Goal: Navigation & Orientation: Find specific page/section

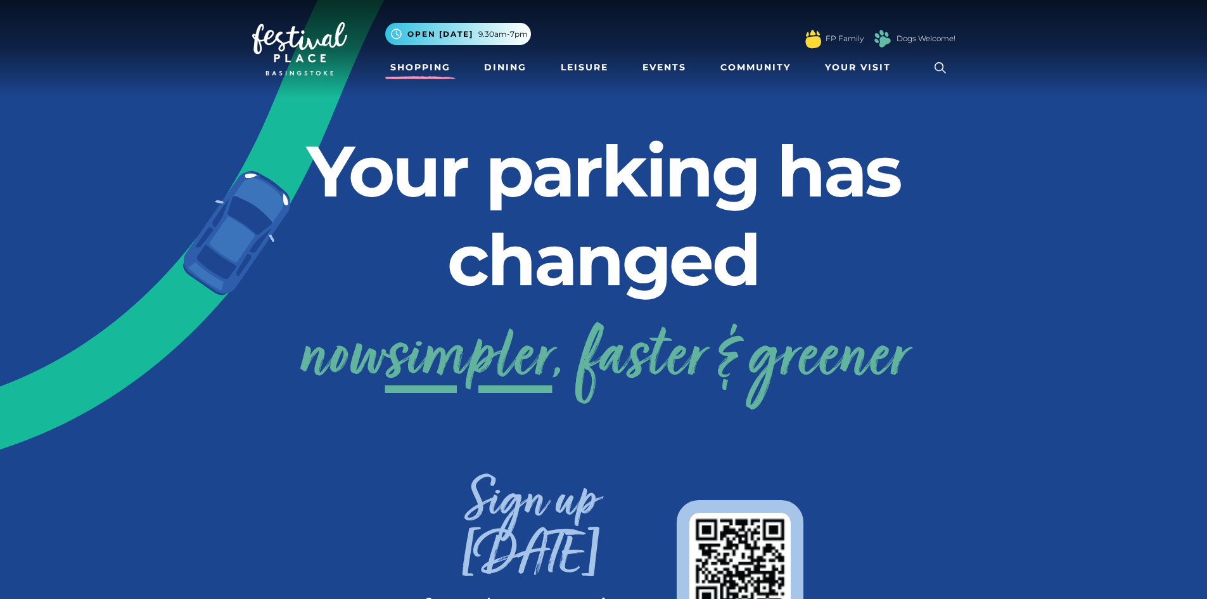
click at [437, 68] on link "Shopping" at bounding box center [420, 67] width 70 height 23
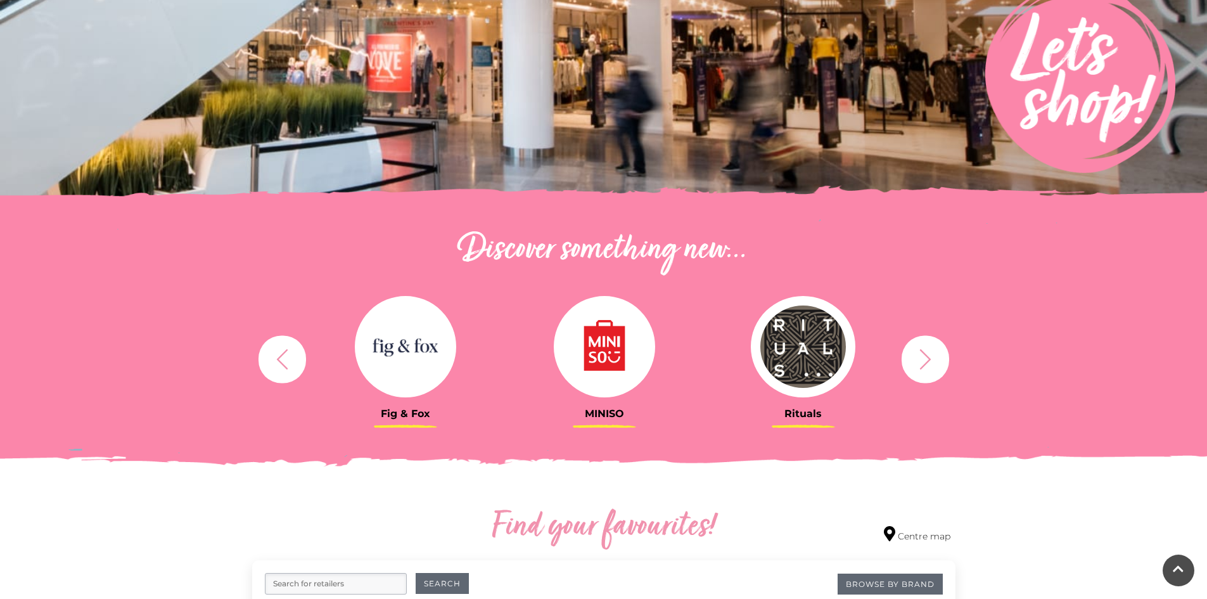
scroll to position [253, 0]
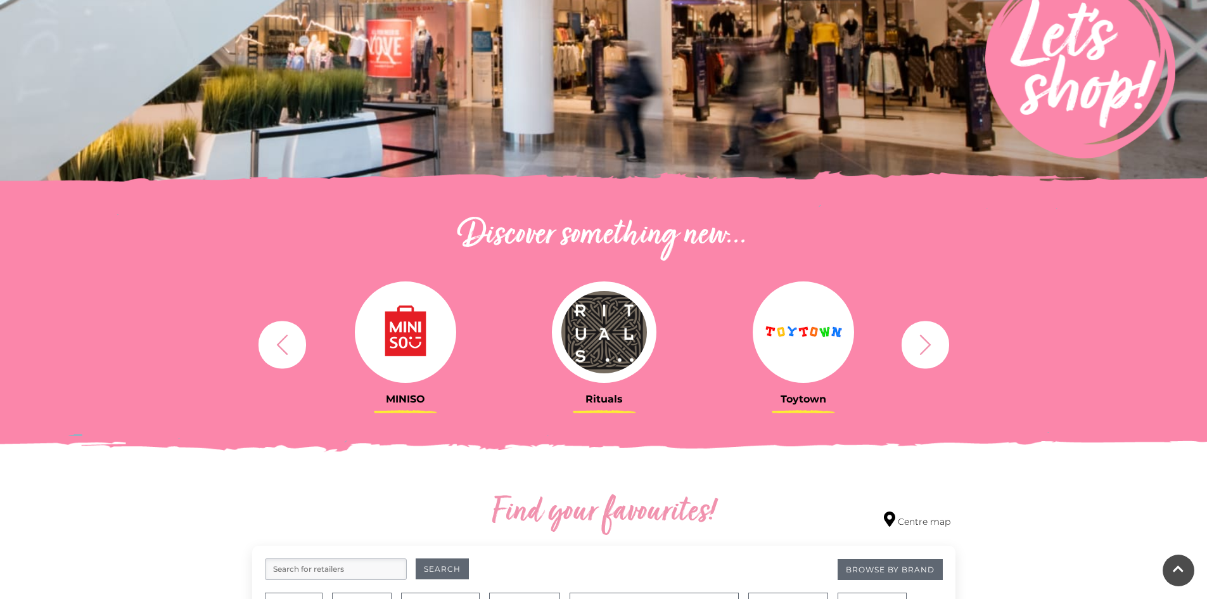
click at [922, 341] on icon "button" at bounding box center [925, 344] width 23 height 23
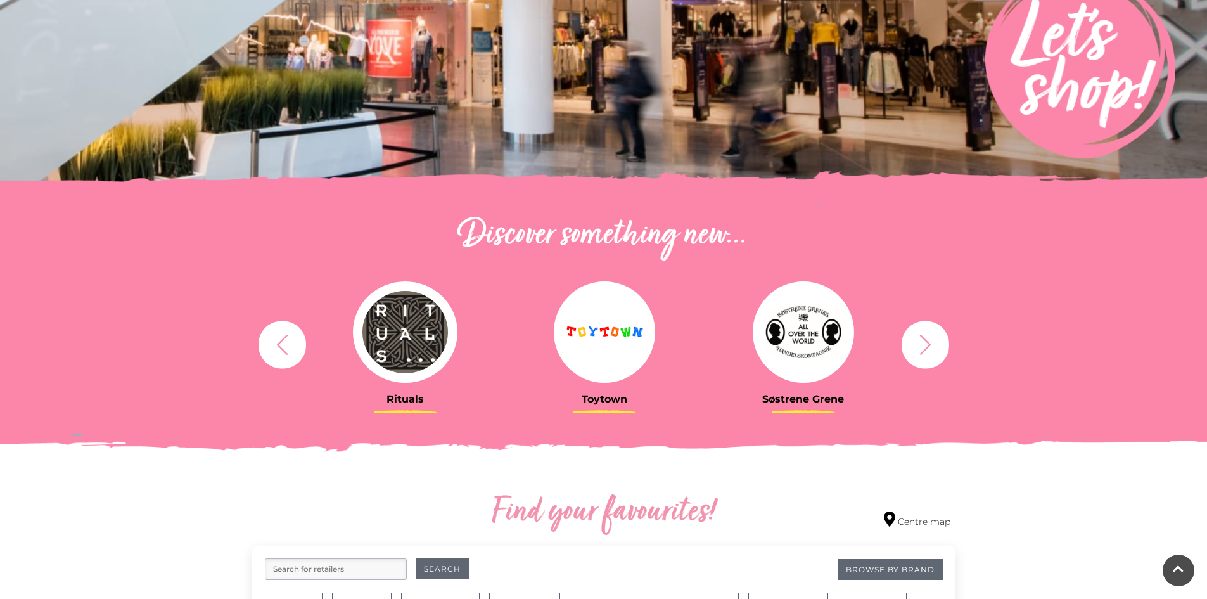
click at [926, 340] on icon "button" at bounding box center [924, 344] width 11 height 20
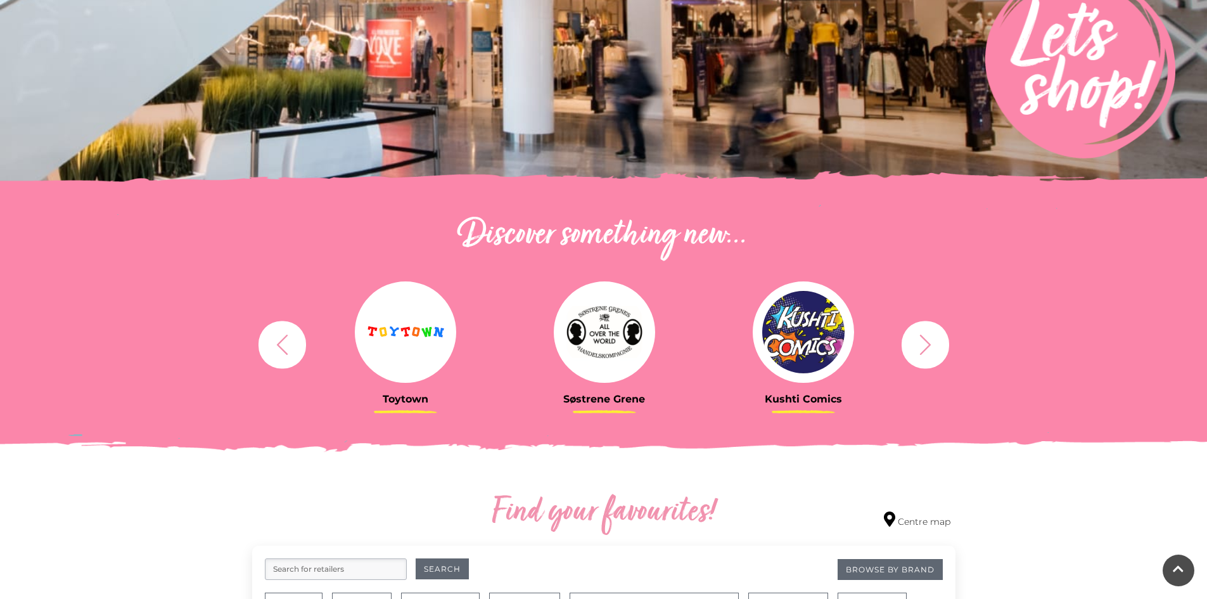
click at [935, 333] on icon "button" at bounding box center [925, 344] width 23 height 23
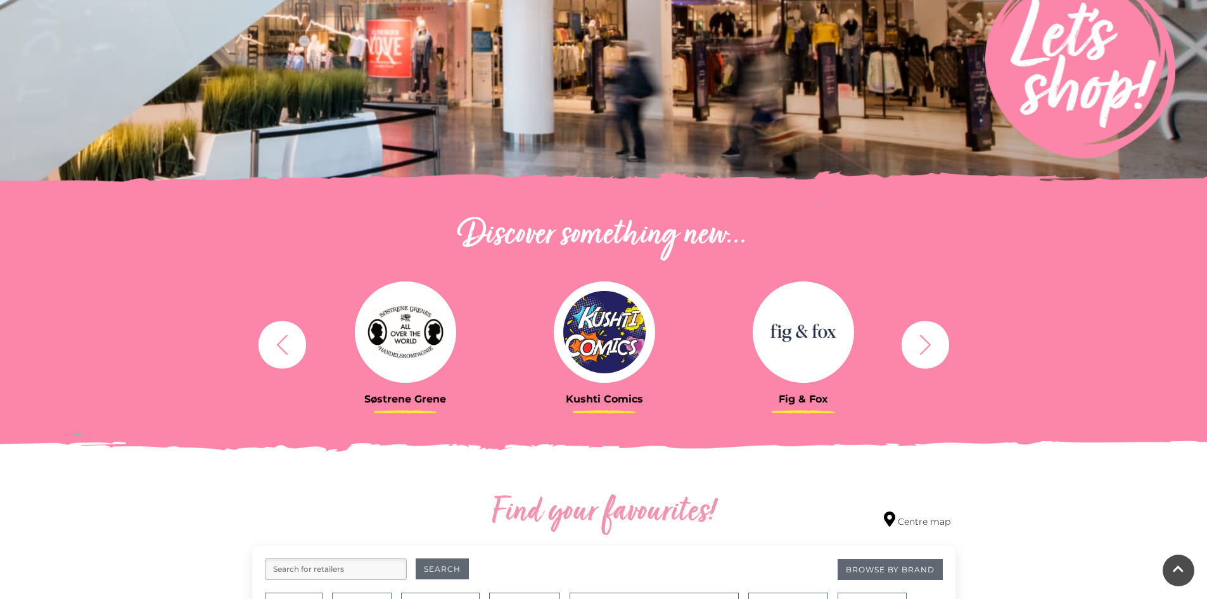
click at [919, 347] on icon "button" at bounding box center [925, 344] width 23 height 23
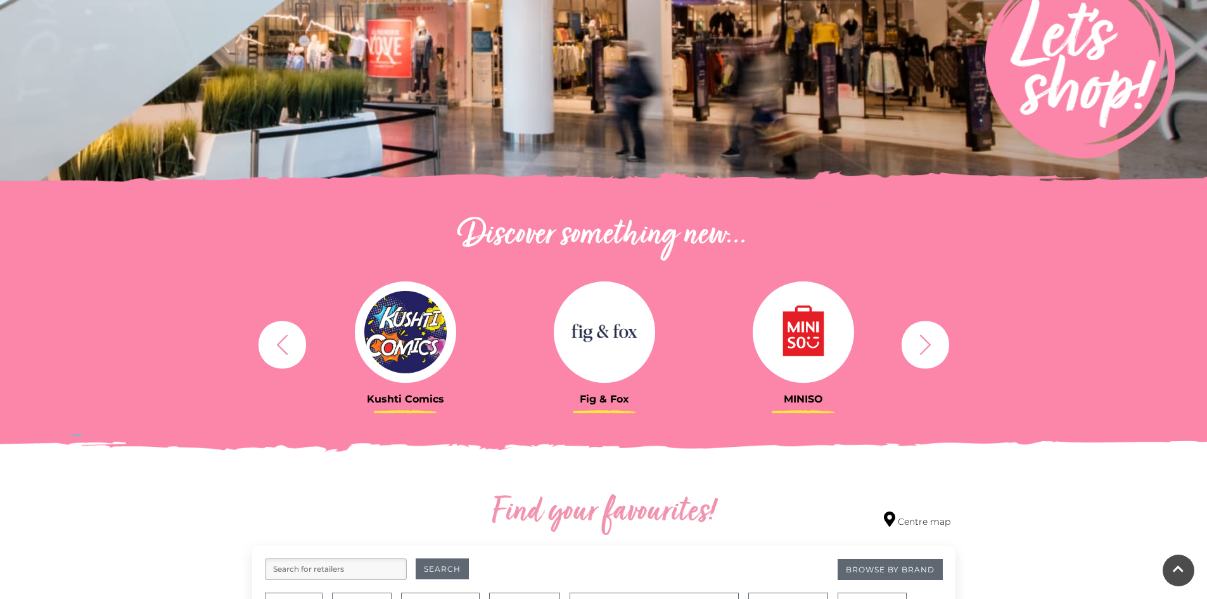
click at [276, 345] on icon "button" at bounding box center [282, 344] width 23 height 23
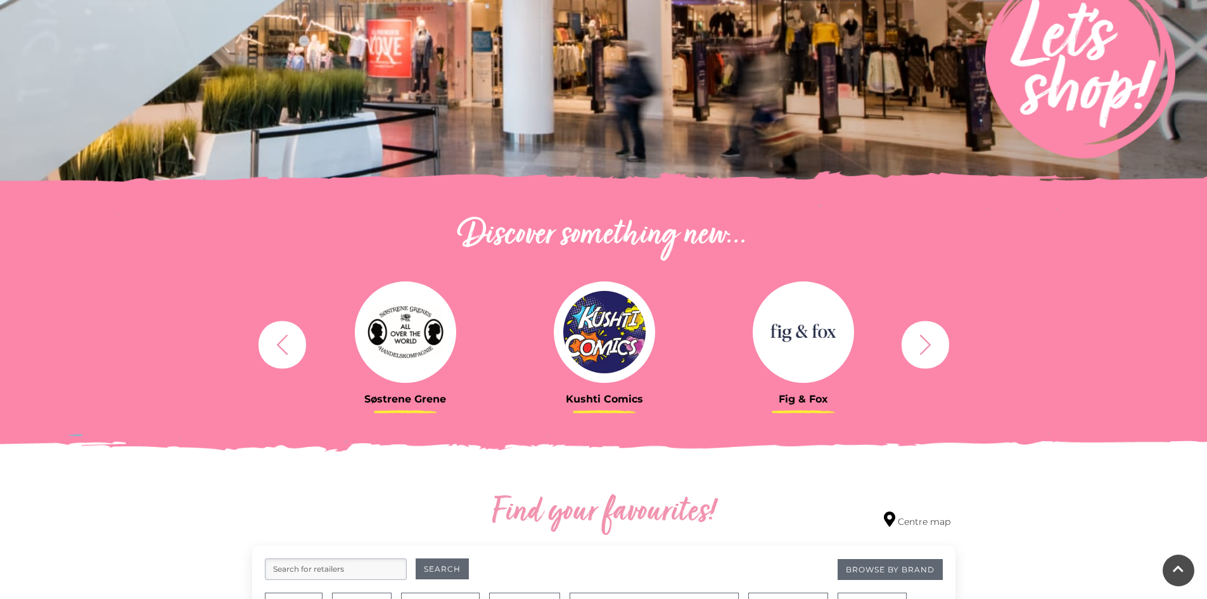
click at [290, 342] on icon "button" at bounding box center [282, 344] width 23 height 23
click at [271, 349] on icon "button" at bounding box center [282, 344] width 23 height 23
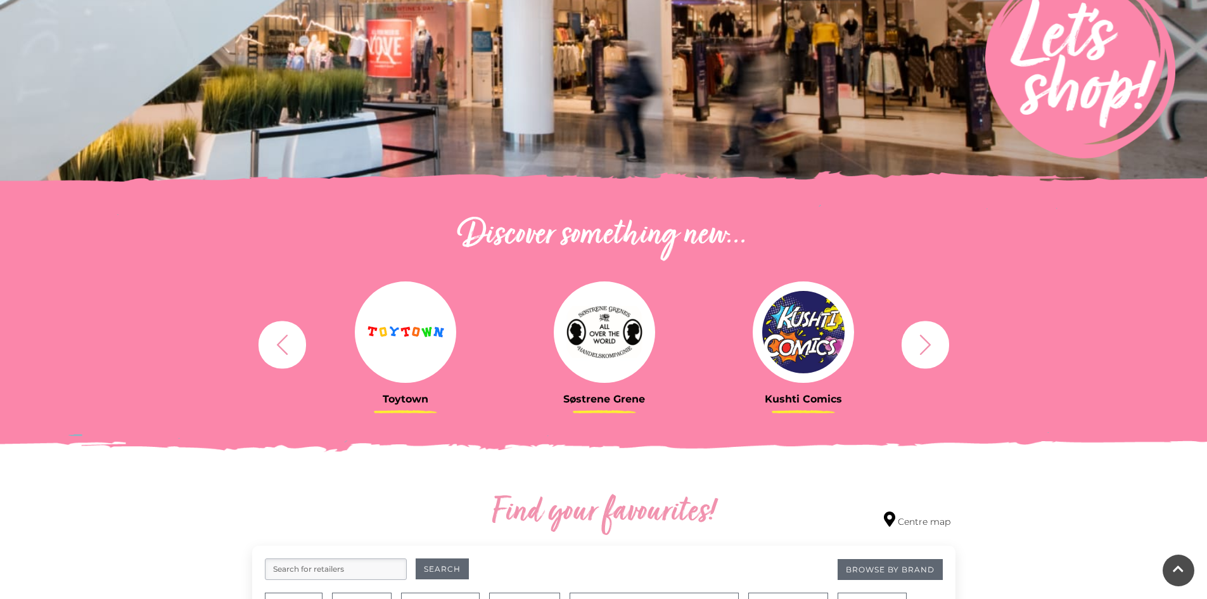
click at [404, 326] on img at bounding box center [405, 331] width 101 height 101
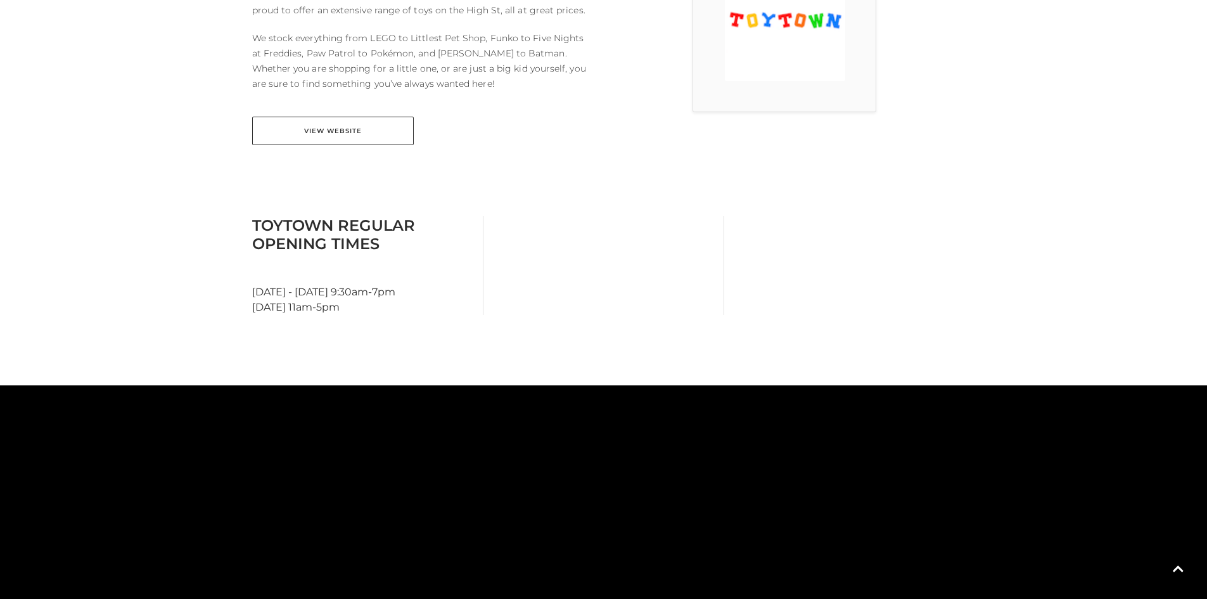
scroll to position [249, 0]
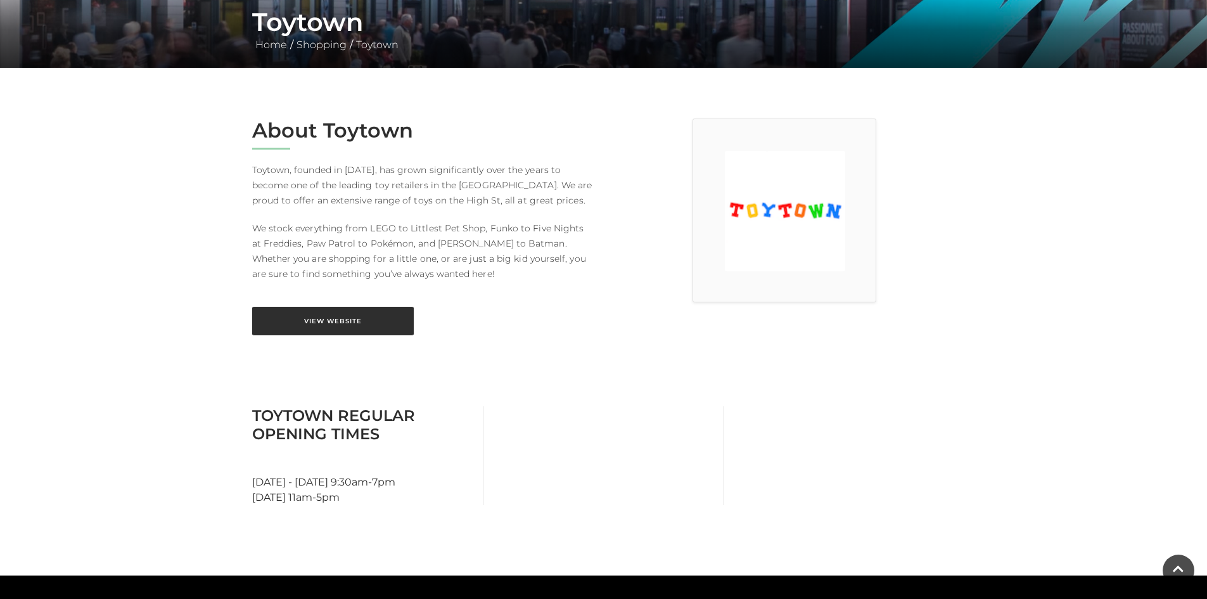
click at [314, 329] on link "View Website" at bounding box center [333, 321] width 162 height 29
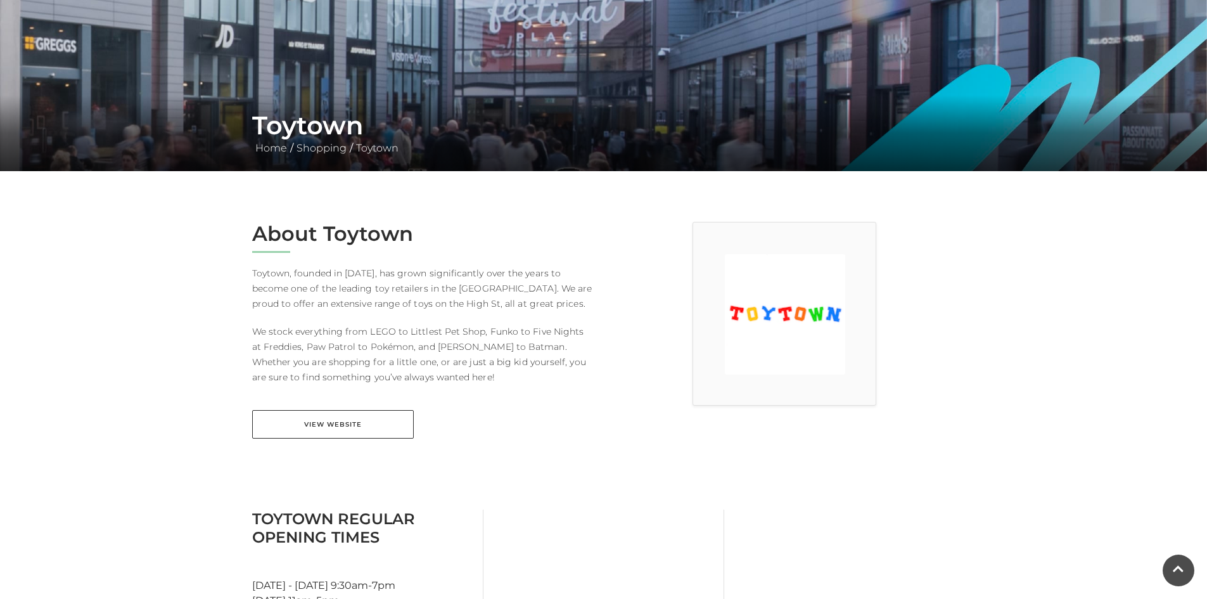
scroll to position [0, 0]
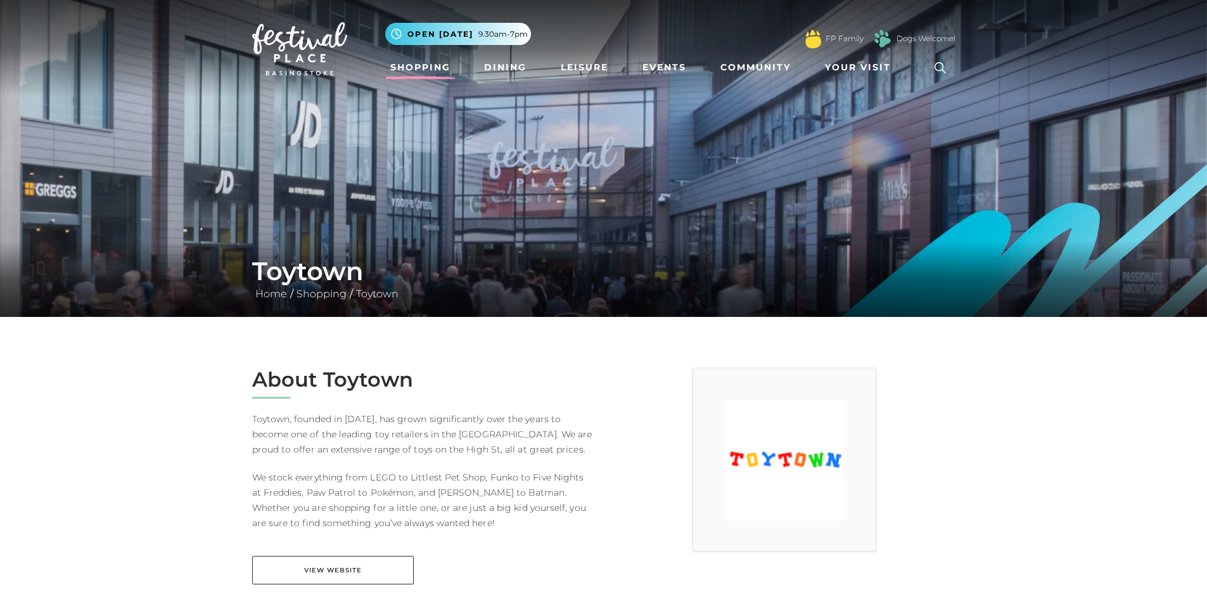
click at [413, 67] on link "Shopping" at bounding box center [420, 67] width 70 height 23
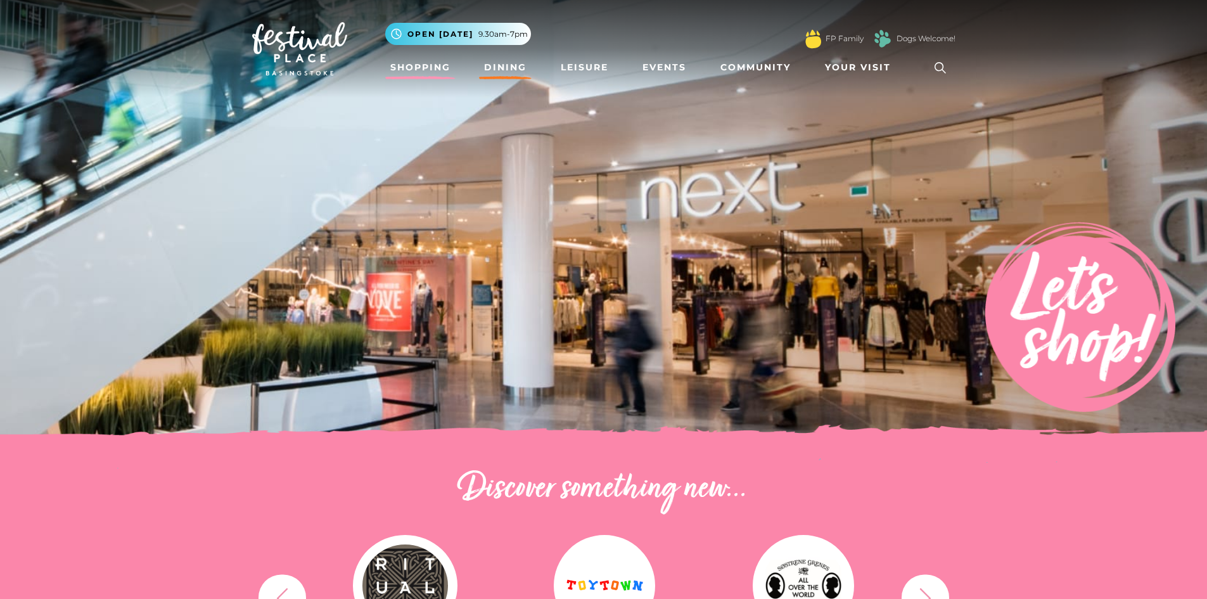
click at [518, 70] on link "Dining" at bounding box center [505, 67] width 53 height 23
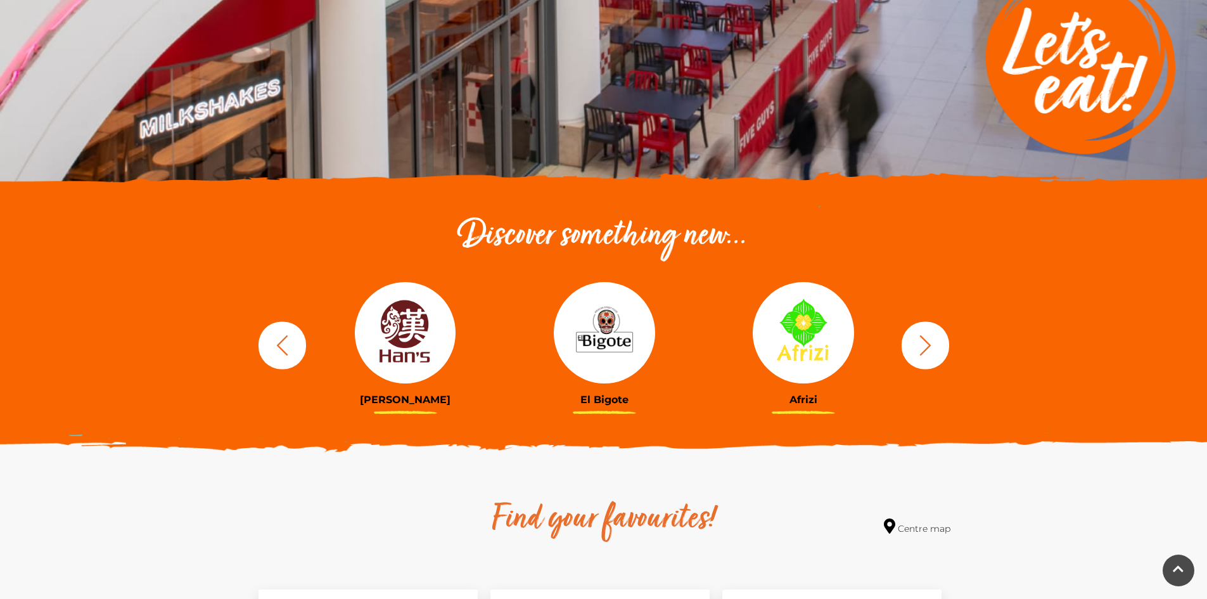
scroll to position [253, 0]
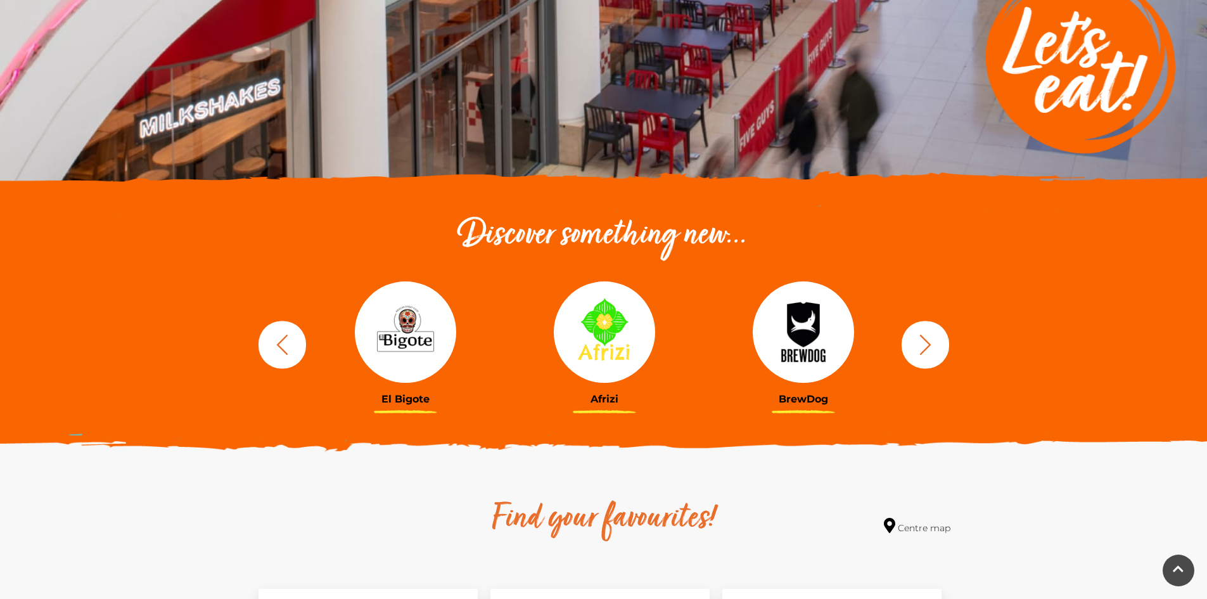
click at [928, 348] on icon "button" at bounding box center [925, 344] width 23 height 23
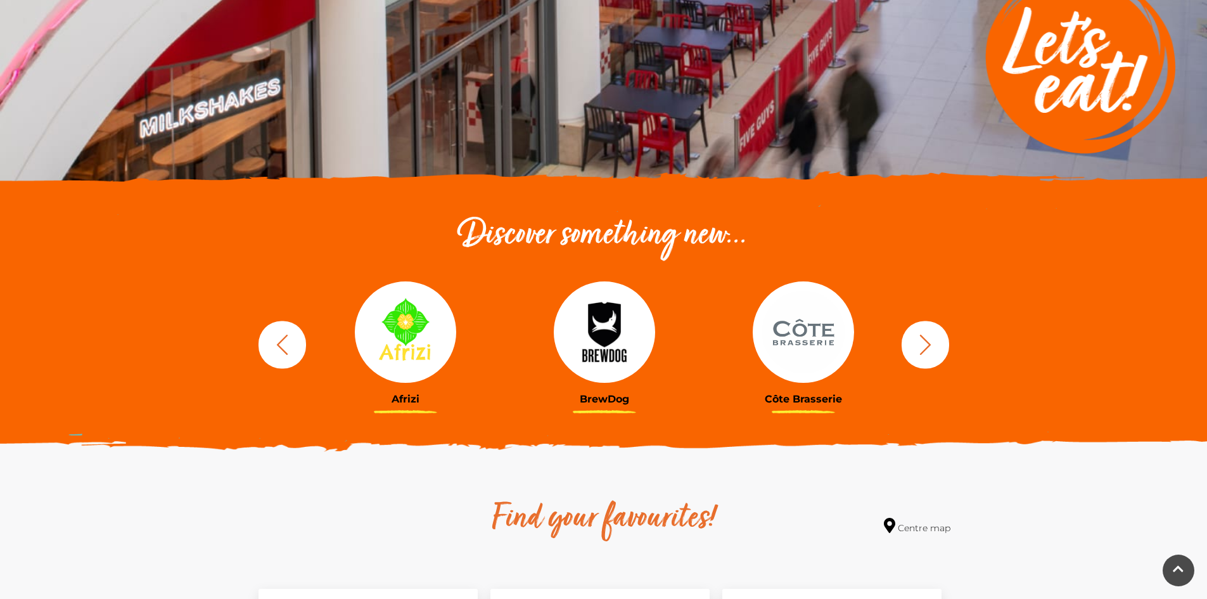
click at [928, 348] on icon "button" at bounding box center [925, 344] width 23 height 23
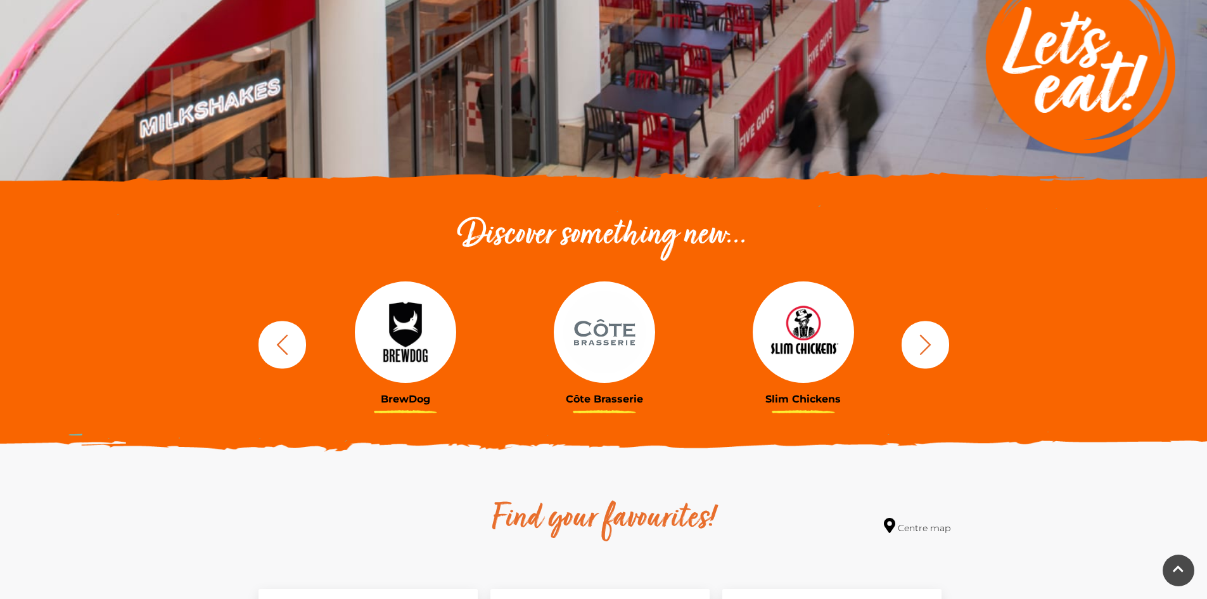
click at [928, 348] on icon "button" at bounding box center [925, 344] width 23 height 23
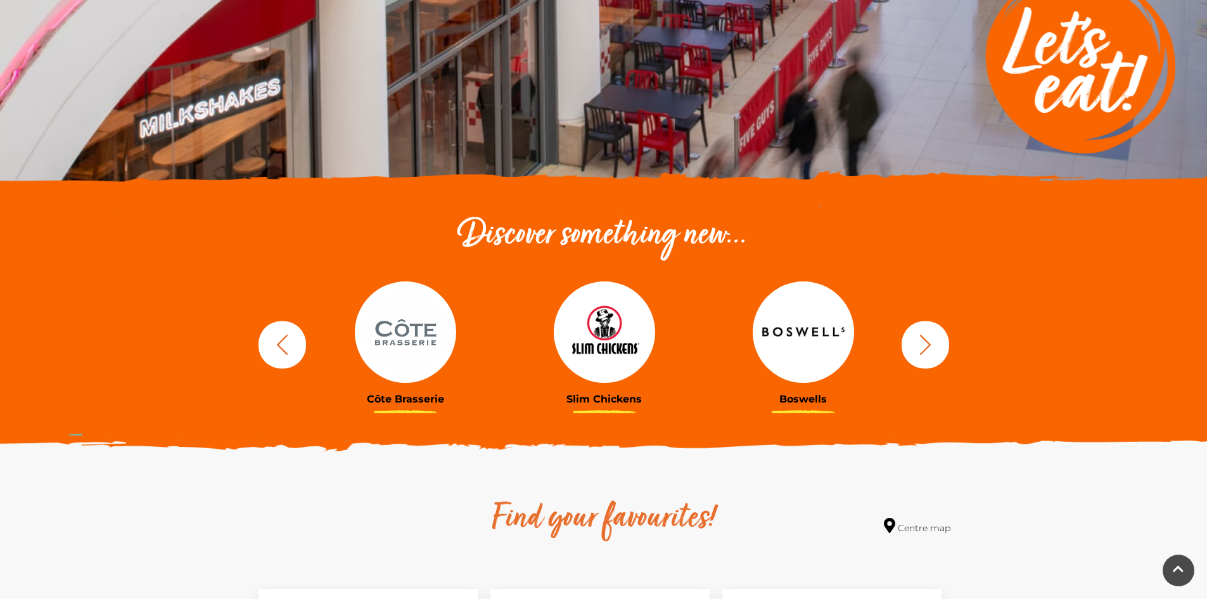
click at [924, 350] on icon "button" at bounding box center [924, 344] width 11 height 20
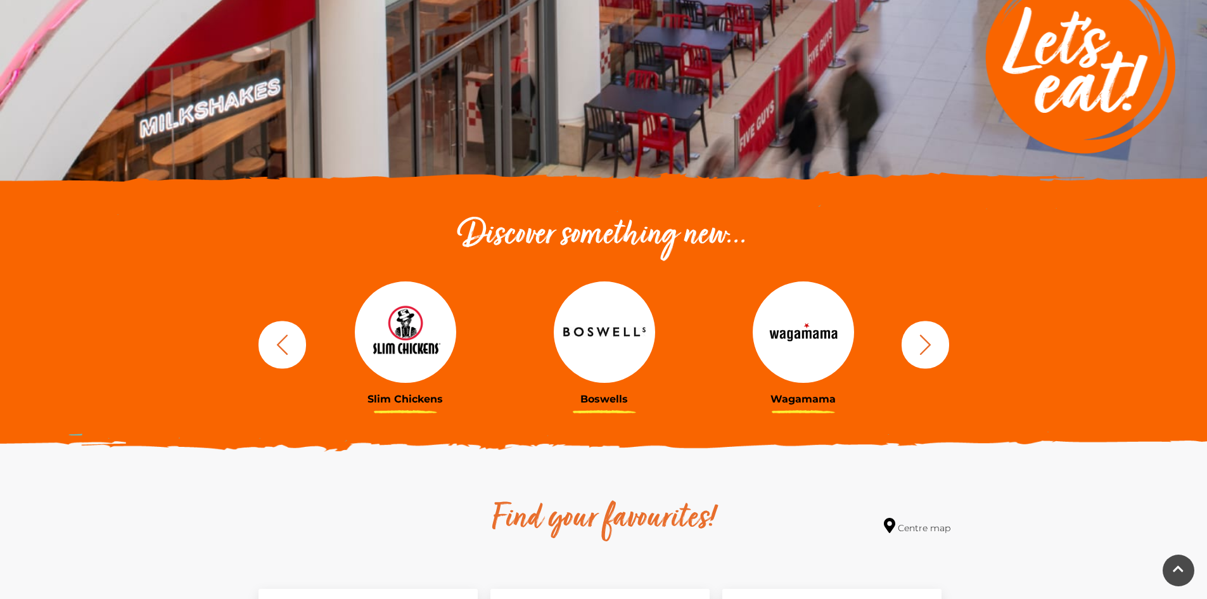
scroll to position [0, 0]
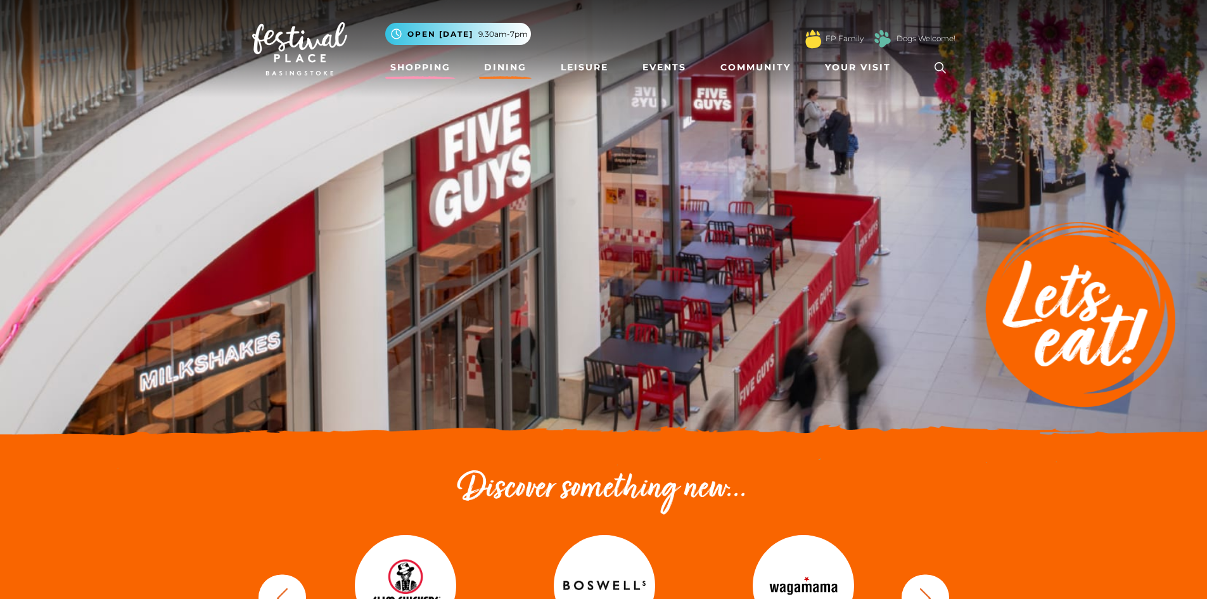
click at [426, 70] on link "Shopping" at bounding box center [420, 67] width 70 height 23
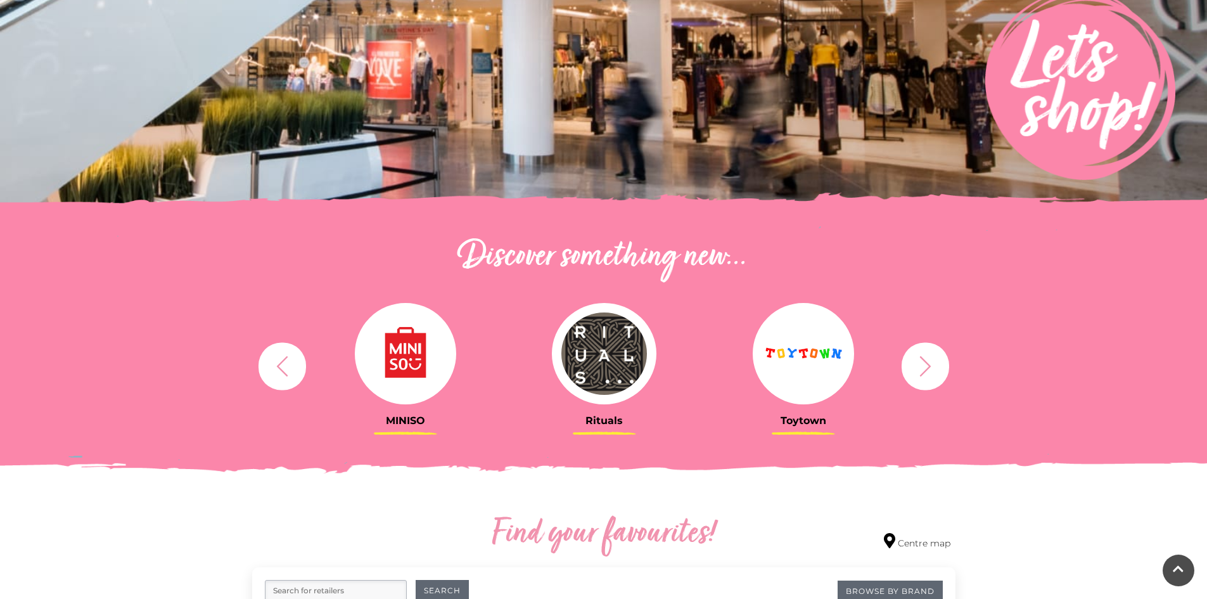
scroll to position [253, 0]
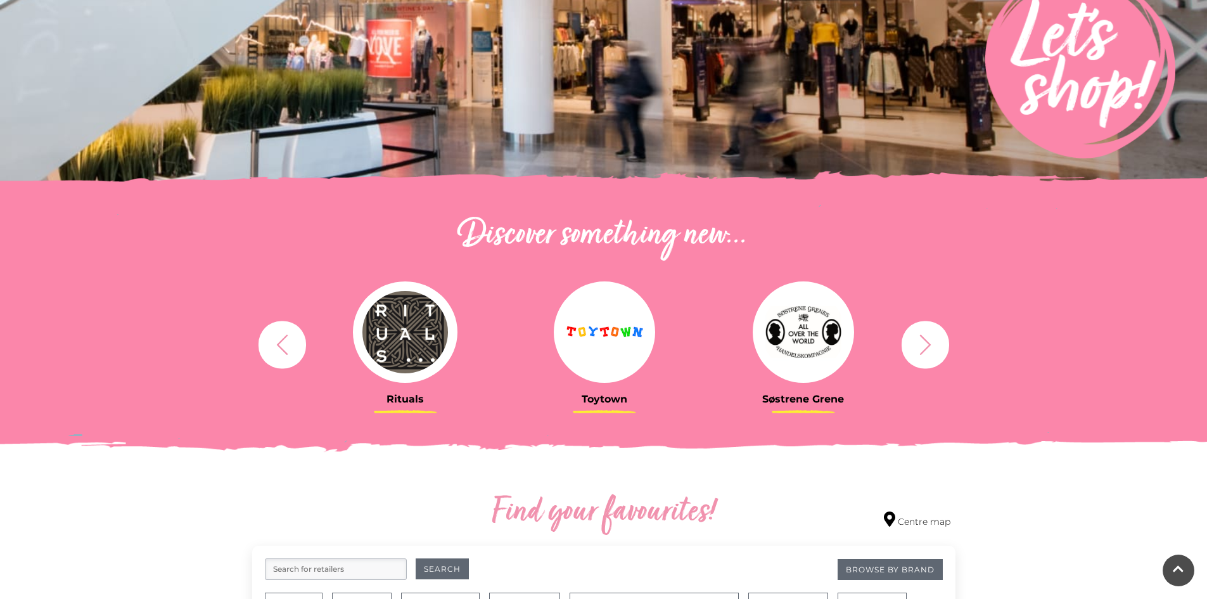
click at [609, 344] on img at bounding box center [604, 331] width 101 height 101
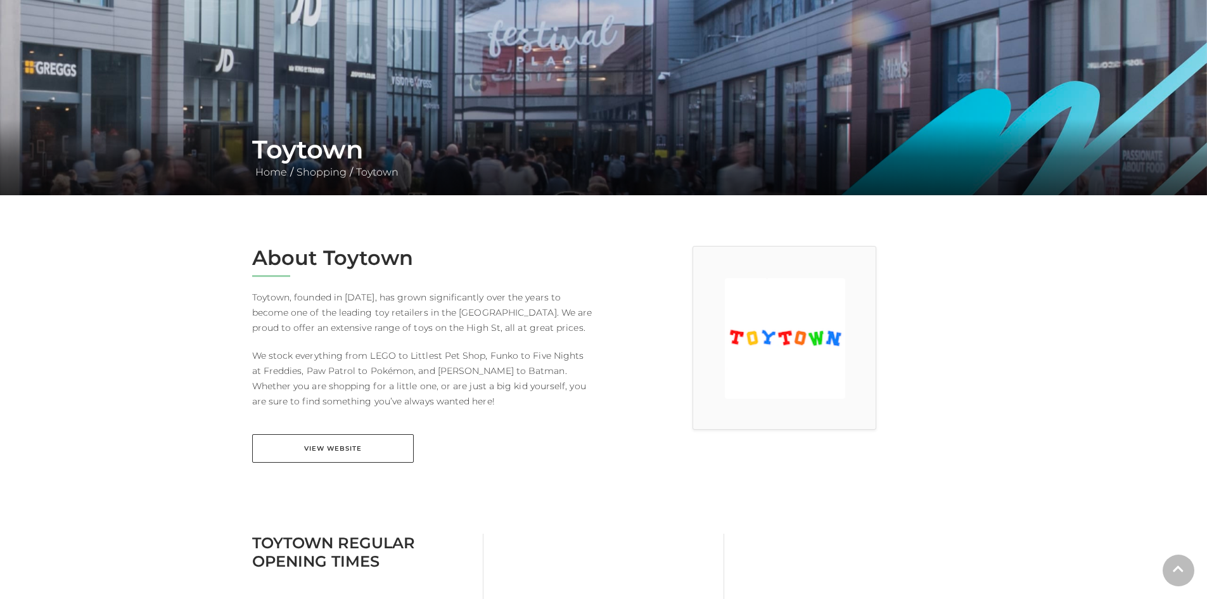
scroll to position [127, 0]
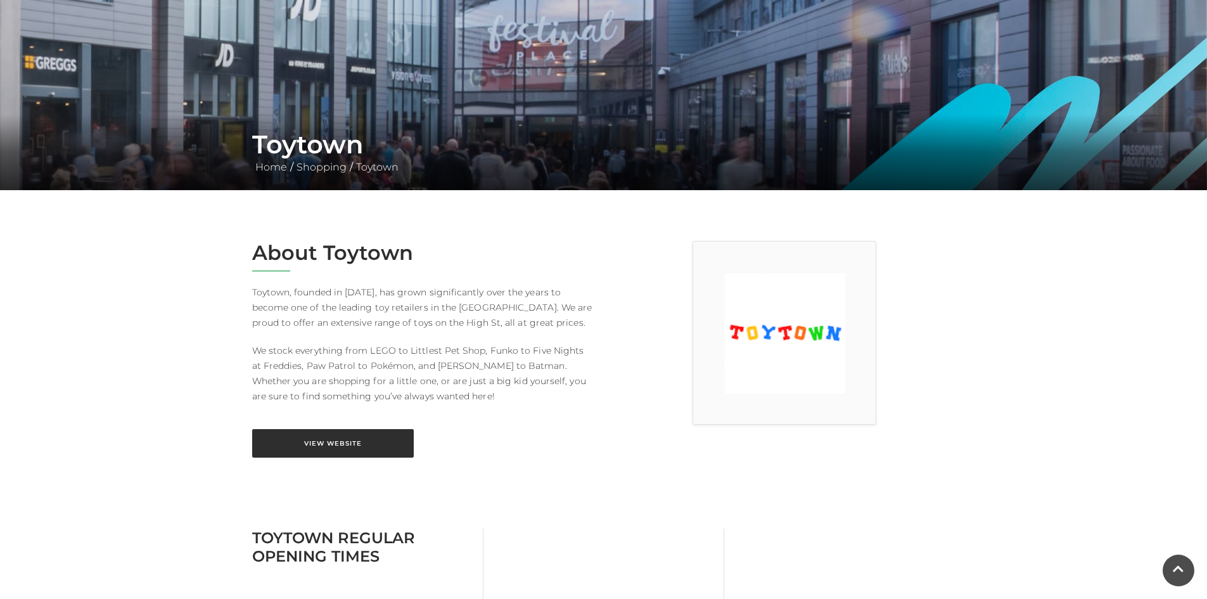
click at [349, 439] on link "View Website" at bounding box center [333, 443] width 162 height 29
